Goal: Task Accomplishment & Management: Manage account settings

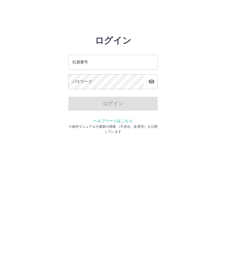
click at [121, 63] on input "社員番号" at bounding box center [112, 62] width 89 height 15
click at [140, 65] on input "社員番号" at bounding box center [112, 62] width 89 height 15
type input "*******"
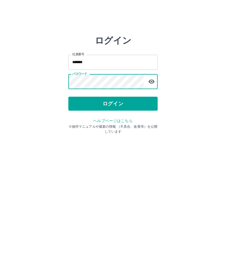
click at [121, 106] on button "ログイン" at bounding box center [112, 104] width 89 height 14
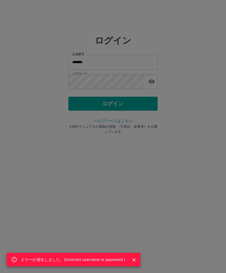
click at [134, 261] on icon "Close" at bounding box center [134, 260] width 6 height 6
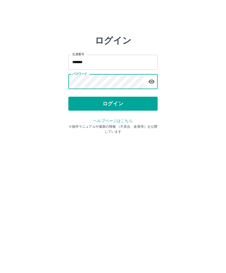
click at [114, 106] on button "ログイン" at bounding box center [112, 104] width 89 height 14
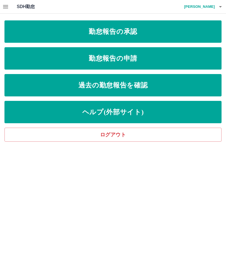
click at [157, 32] on link "勤怠報告の承認" at bounding box center [112, 31] width 217 height 22
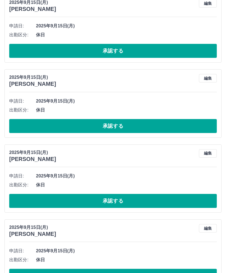
scroll to position [373, 0]
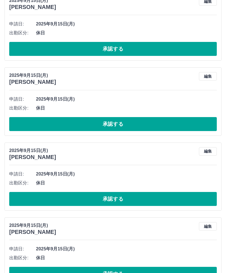
click at [123, 271] on button "承認する" at bounding box center [113, 274] width 208 height 14
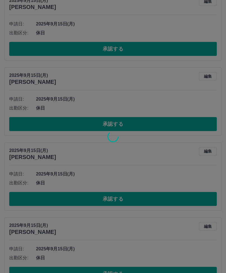
scroll to position [298, 0]
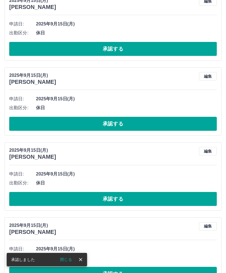
click at [127, 271] on button "承認する" at bounding box center [113, 274] width 208 height 14
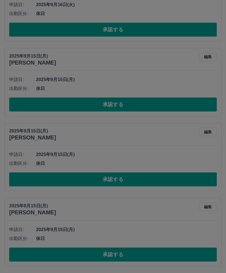
scroll to position [223, 0]
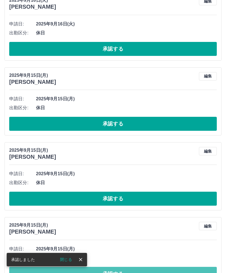
click at [130, 270] on button "承認する" at bounding box center [113, 274] width 208 height 14
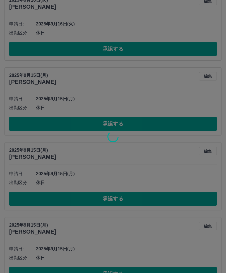
scroll to position [149, 0]
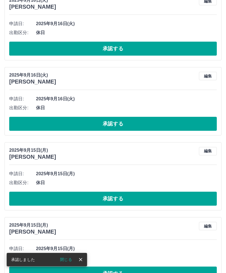
click at [136, 269] on button "承認する" at bounding box center [113, 273] width 208 height 14
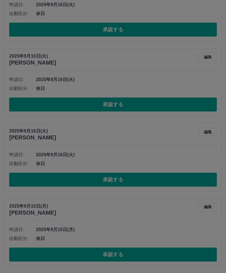
scroll to position [74, 0]
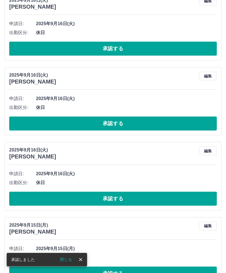
click at [140, 271] on button "承認する" at bounding box center [113, 273] width 208 height 14
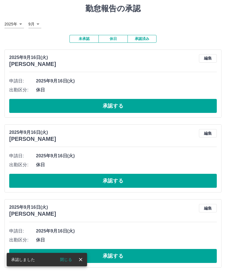
scroll to position [17, 0]
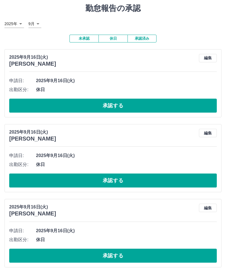
click at [125, 253] on button "承認する" at bounding box center [113, 255] width 208 height 14
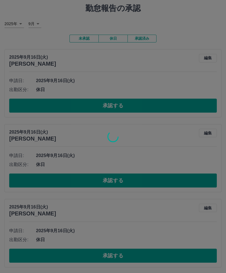
scroll to position [0, 0]
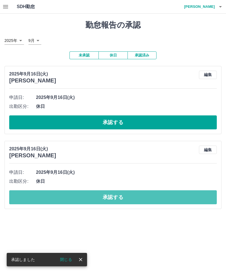
click at [136, 194] on button "承認する" at bounding box center [113, 197] width 208 height 14
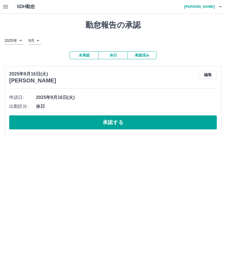
click at [115, 124] on button "承認する" at bounding box center [113, 122] width 208 height 14
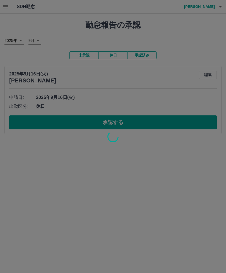
click at [114, 124] on div at bounding box center [113, 136] width 226 height 273
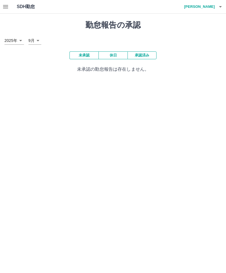
click at [15, 7] on div "SDH勤怠 [PERSON_NAME]" at bounding box center [113, 7] width 226 height 14
click at [7, 11] on button "button" at bounding box center [5, 6] width 11 height 13
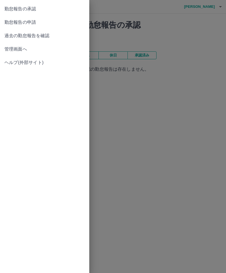
click at [22, 49] on span "管理画面へ" at bounding box center [44, 49] width 80 height 7
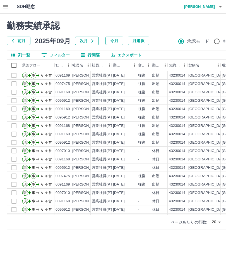
click at [205, 8] on h4 "[PERSON_NAME]" at bounding box center [197, 6] width 33 height 13
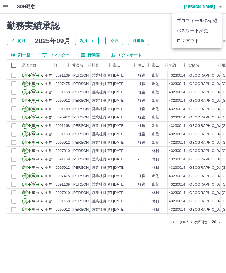
click at [193, 42] on li "ログアウト" at bounding box center [196, 41] width 49 height 10
